Goal: Task Accomplishment & Management: Use online tool/utility

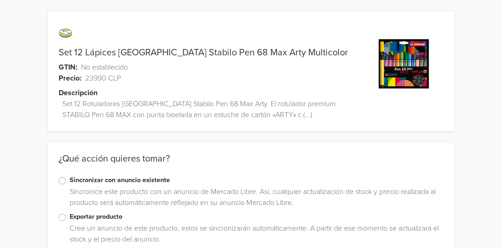
click at [70, 215] on label "Exportar producto" at bounding box center [257, 217] width 374 height 10
click at [0, 0] on input "Exportar producto" at bounding box center [0, 0] width 0 height 0
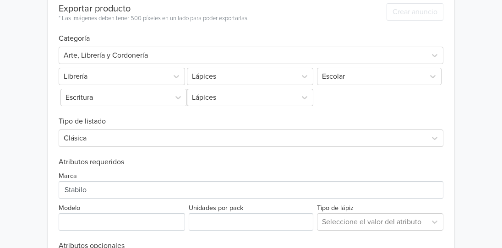
scroll to position [352, 0]
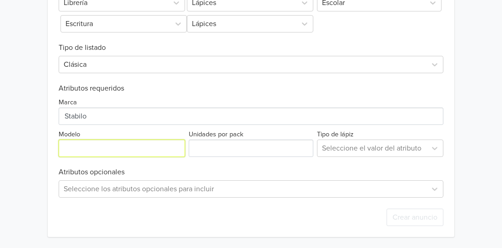
click at [111, 149] on input "Modelo" at bounding box center [122, 148] width 126 height 17
click at [93, 147] on input "Modelo" at bounding box center [122, 148] width 126 height 17
type input "Pen 68 Max Arty"
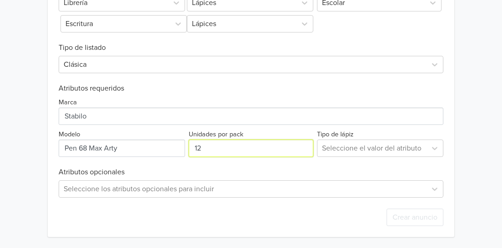
type input "12"
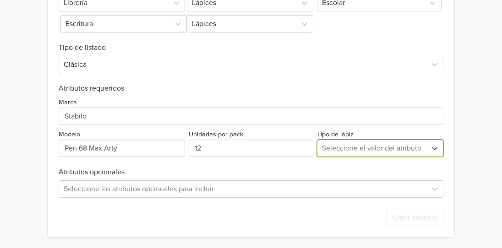
click at [361, 149] on div at bounding box center [372, 148] width 100 height 13
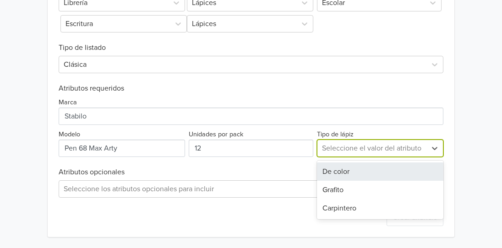
click at [352, 171] on div "De color" at bounding box center [380, 172] width 126 height 18
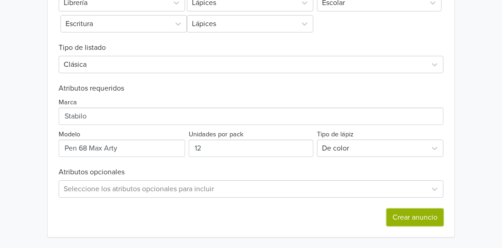
drag, startPoint x: 423, startPoint y: 219, endPoint x: 418, endPoint y: 221, distance: 4.7
click at [423, 219] on button "Crear anuncio" at bounding box center [414, 217] width 57 height 17
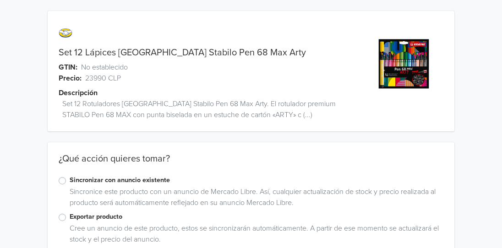
click at [70, 220] on label "Exportar producto" at bounding box center [257, 217] width 374 height 10
click at [0, 0] on input "Exportar producto" at bounding box center [0, 0] width 0 height 0
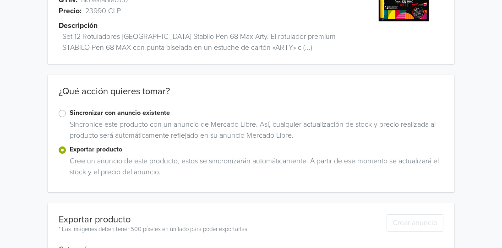
scroll to position [166, 0]
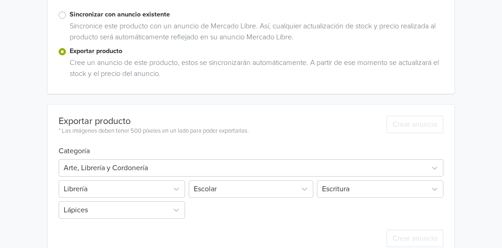
click at [148, 106] on div "Exportar producto * Las imágenes deben tener 500 píxeles en un lado para poder …" at bounding box center [154, 120] width 190 height 31
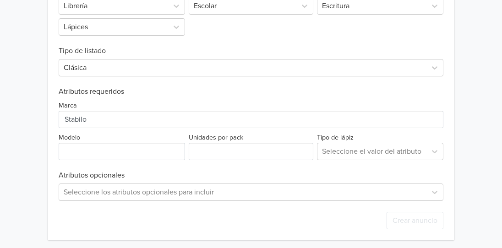
scroll to position [352, 0]
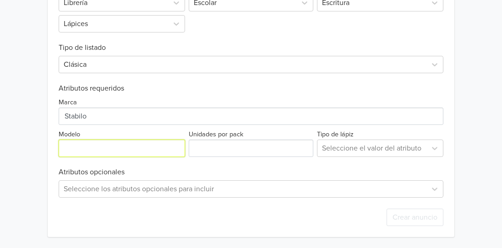
click at [122, 144] on input "Modelo" at bounding box center [122, 148] width 126 height 17
type input "Pen 68 Max Arty"
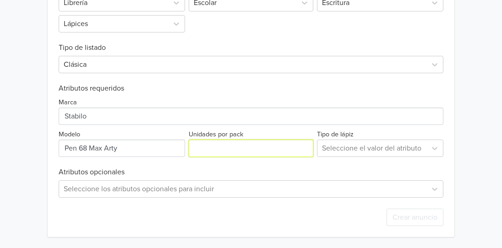
click at [223, 145] on input "Unidades por pack" at bounding box center [251, 148] width 125 height 17
type input "12"
click at [339, 149] on div at bounding box center [372, 148] width 100 height 13
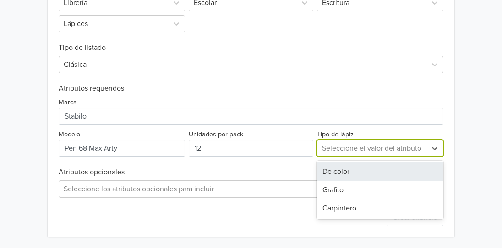
click at [348, 173] on div "De color" at bounding box center [380, 172] width 126 height 18
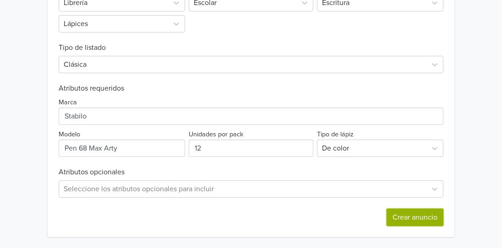
click at [427, 218] on button "Crear anuncio" at bounding box center [414, 217] width 57 height 17
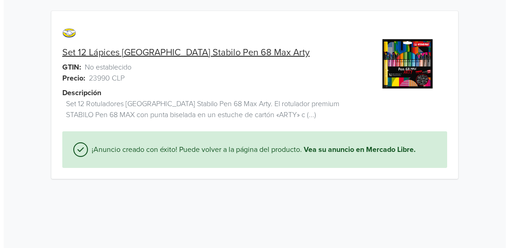
scroll to position [0, 0]
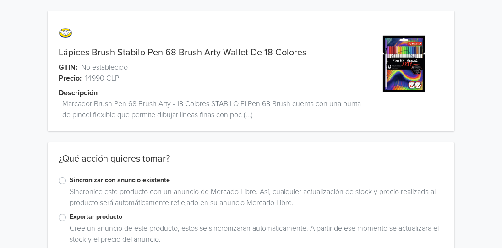
drag, startPoint x: 64, startPoint y: 218, endPoint x: 71, endPoint y: 217, distance: 6.9
click at [70, 218] on label "Exportar producto" at bounding box center [257, 217] width 374 height 10
click at [0, 0] on input "Exportar producto" at bounding box center [0, 0] width 0 height 0
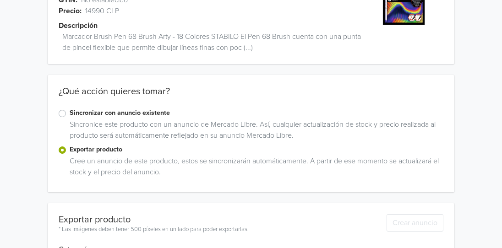
scroll to position [166, 0]
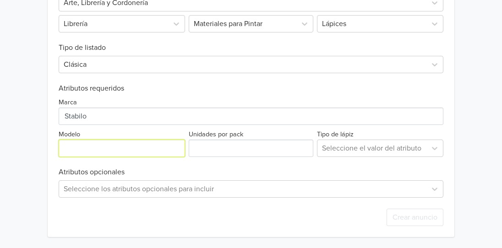
click at [93, 147] on input "Modelo" at bounding box center [122, 148] width 126 height 17
click at [145, 147] on input "Modelo" at bounding box center [122, 148] width 126 height 17
paste input "Pen 68 Brush Arty"
type input "Pen 68 Brush Arty"
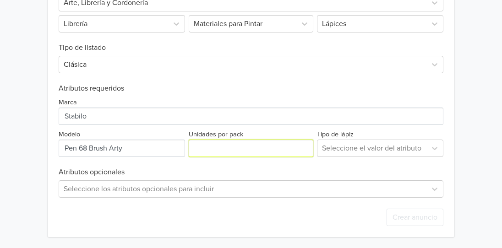
click at [235, 148] on input "Unidades por pack" at bounding box center [251, 148] width 125 height 17
type input "18"
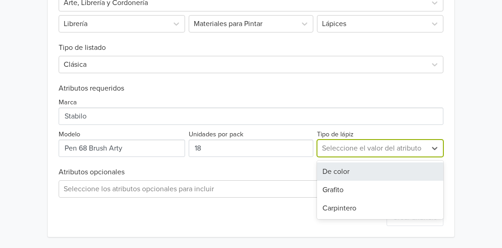
click at [351, 147] on div at bounding box center [372, 148] width 100 height 13
click at [348, 172] on div "De color" at bounding box center [380, 172] width 126 height 18
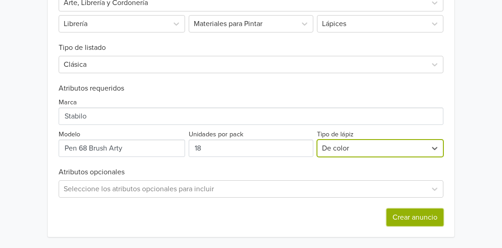
click at [429, 219] on button "Crear anuncio" at bounding box center [414, 217] width 57 height 17
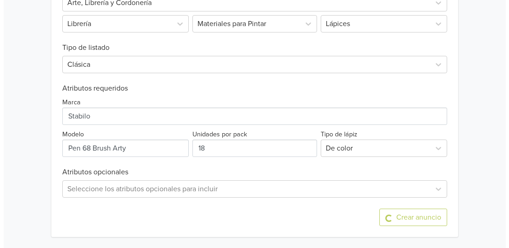
scroll to position [0, 0]
